Goal: Information Seeking & Learning: Learn about a topic

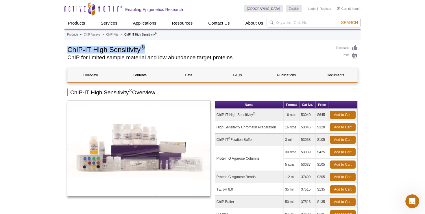
drag, startPoint x: 61, startPoint y: 44, endPoint x: 156, endPoint y: 52, distance: 94.9
copy h1 "ChIP-IT High Sensitivity ®"
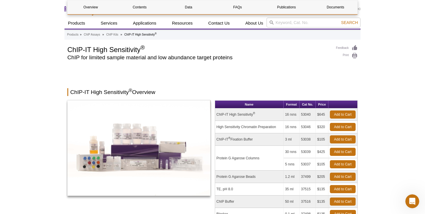
scroll to position [355, 0]
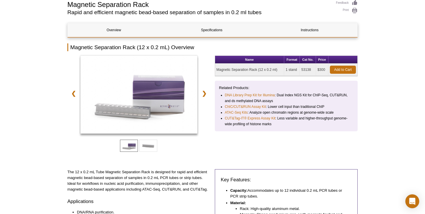
scroll to position [46, 0]
